Goal: Information Seeking & Learning: Learn about a topic

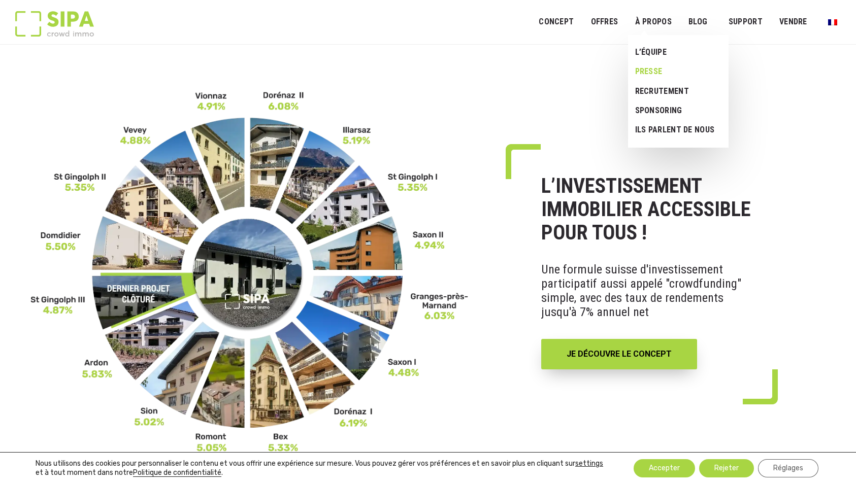
click at [659, 73] on link "Presse" at bounding box center [674, 71] width 93 height 19
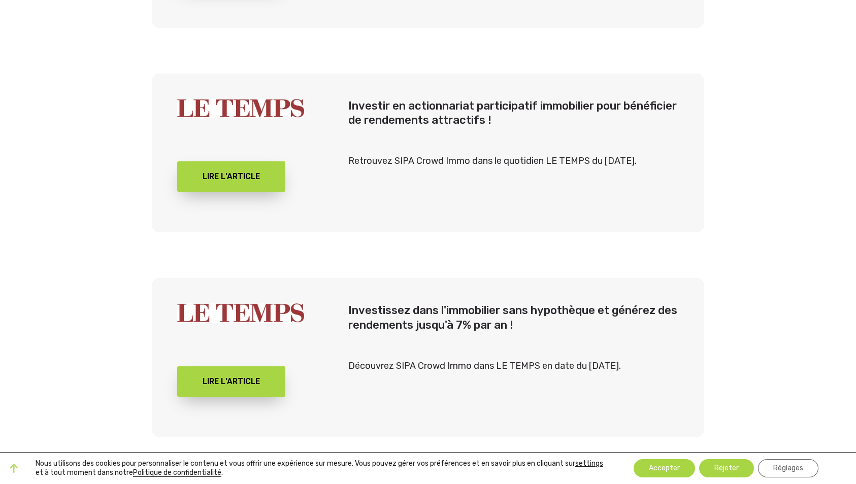
scroll to position [1041, 0]
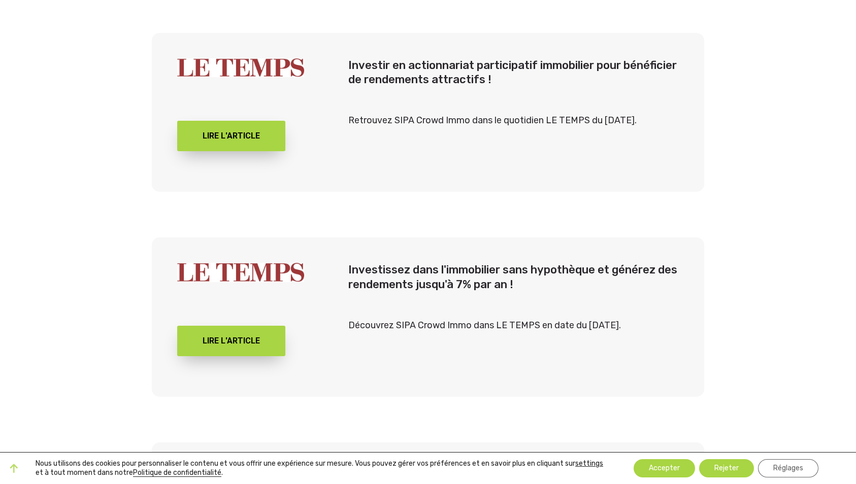
click at [256, 270] on img at bounding box center [240, 272] width 127 height 19
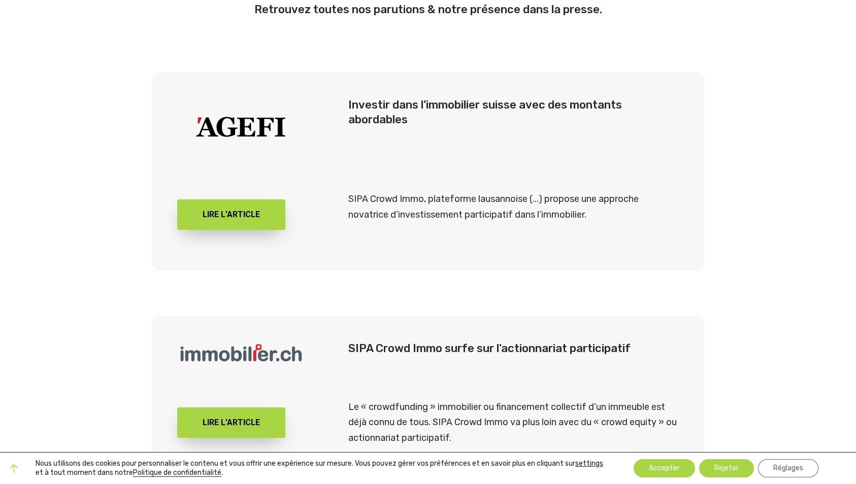
scroll to position [0, 0]
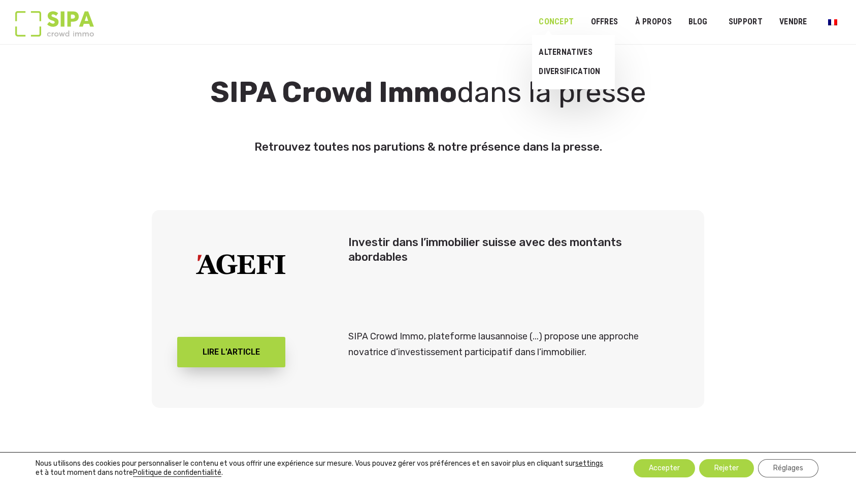
click at [564, 22] on link "Concept" at bounding box center [556, 22] width 48 height 23
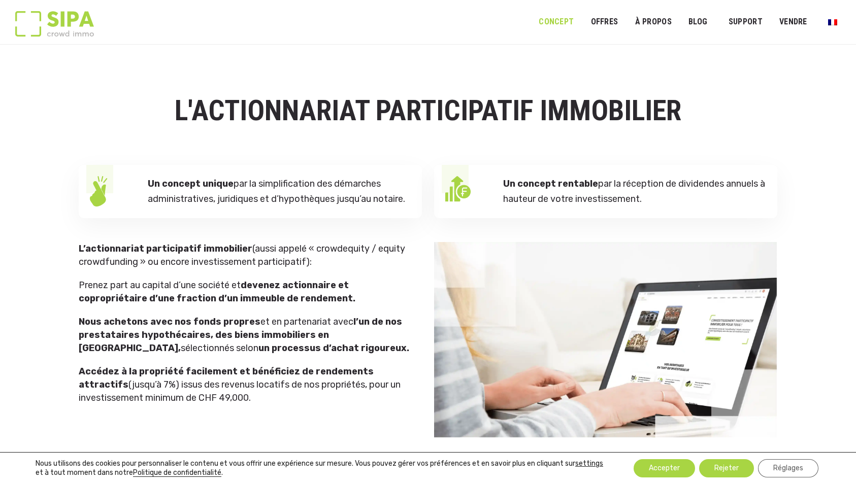
click at [80, 32] on img at bounding box center [54, 23] width 79 height 25
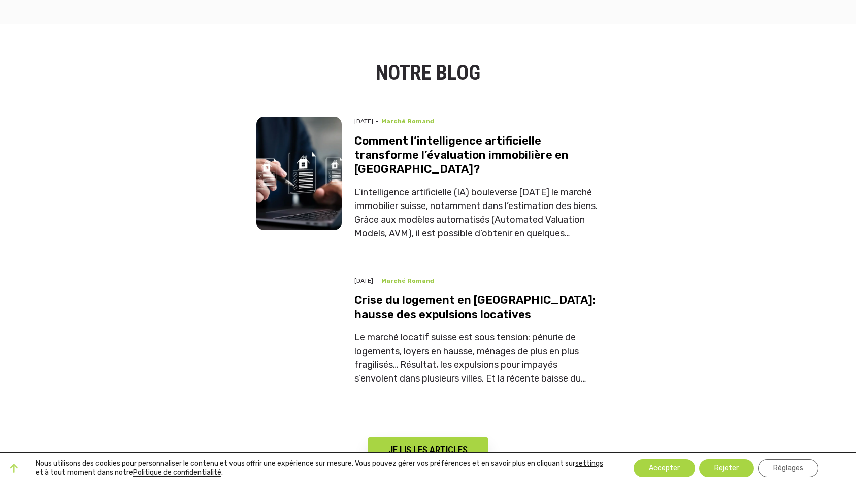
scroll to position [3711, 0]
